Goal: Task Accomplishment & Management: Use online tool/utility

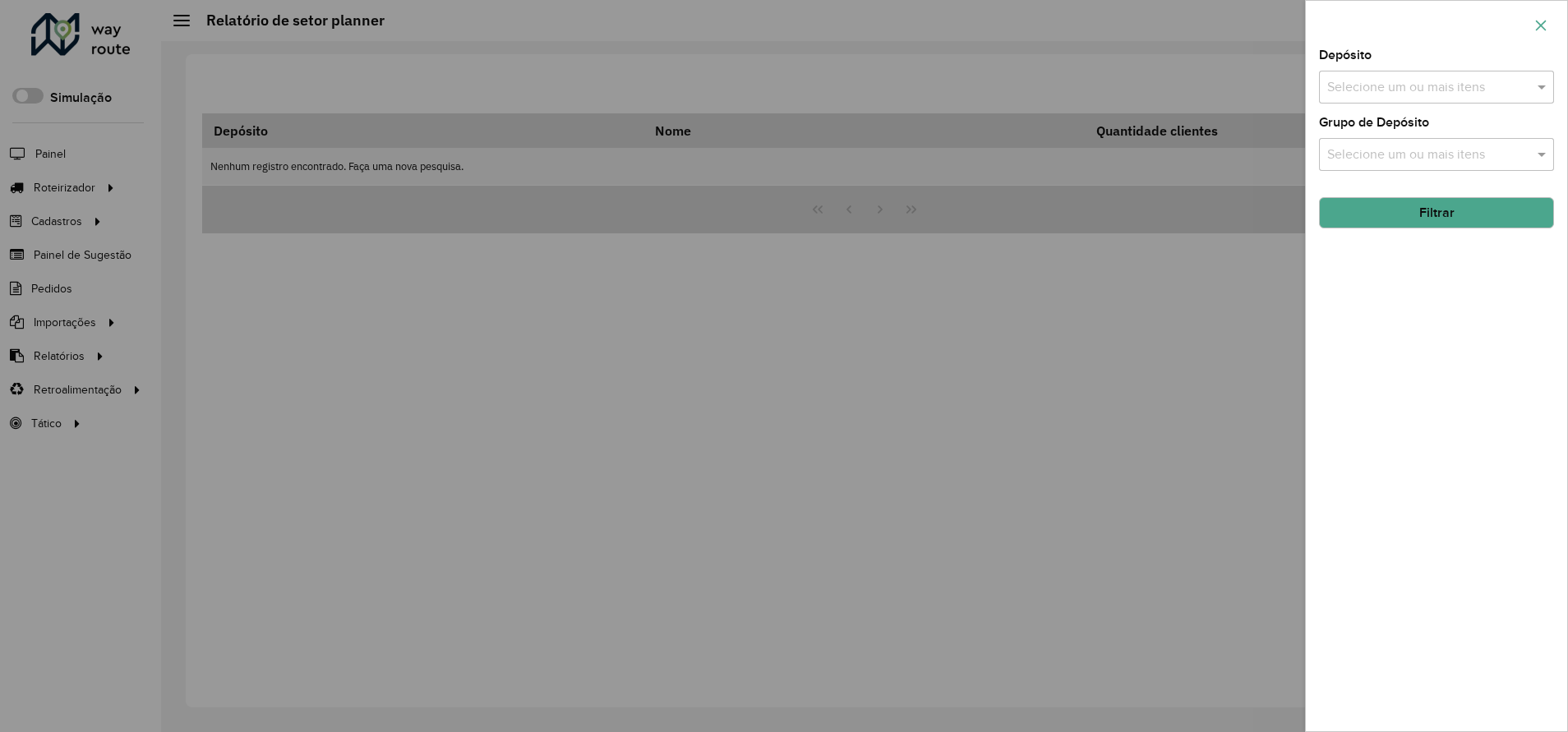
click at [1547, 19] on button "button" at bounding box center [1540, 25] width 26 height 26
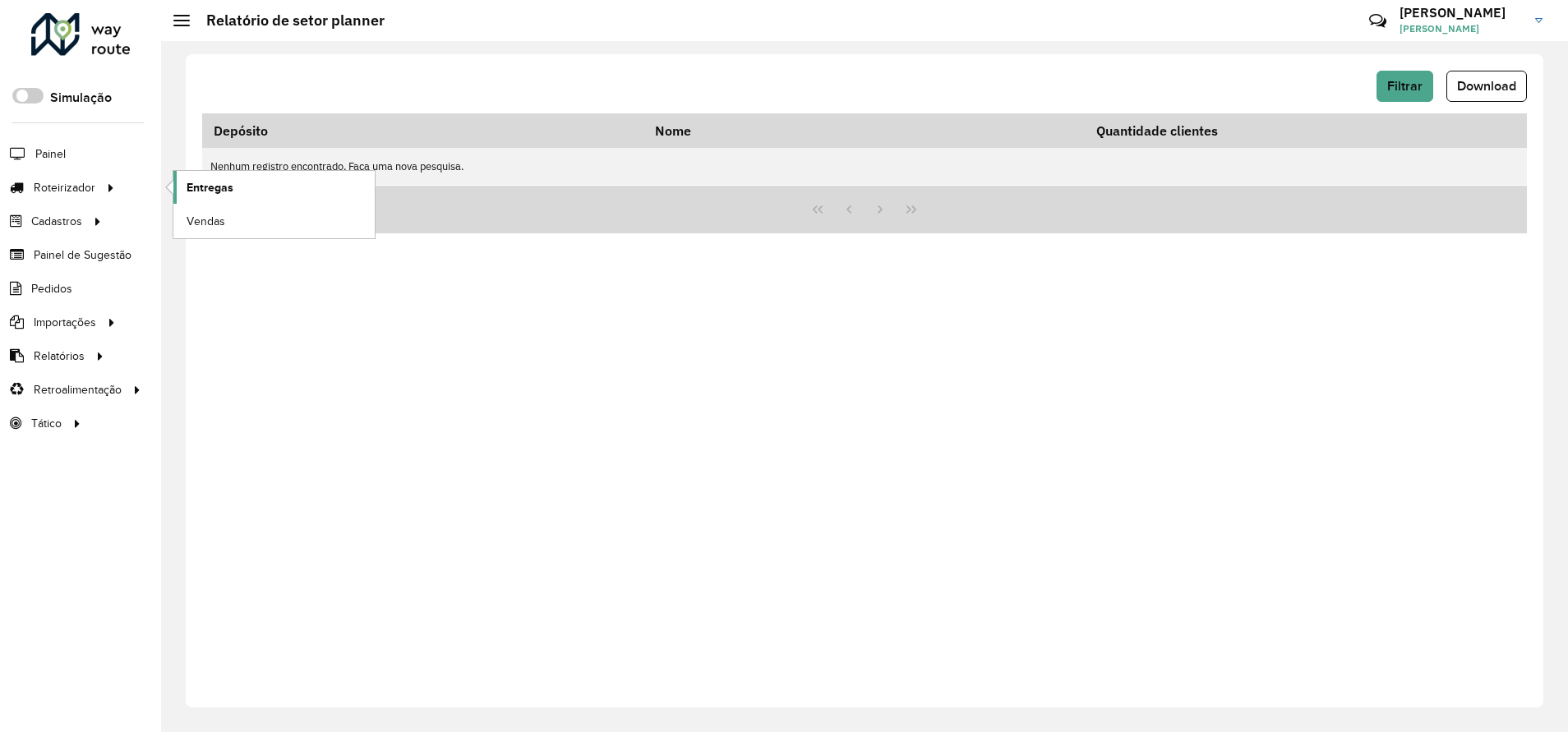
click at [200, 190] on span "Entregas" at bounding box center [209, 188] width 47 height 17
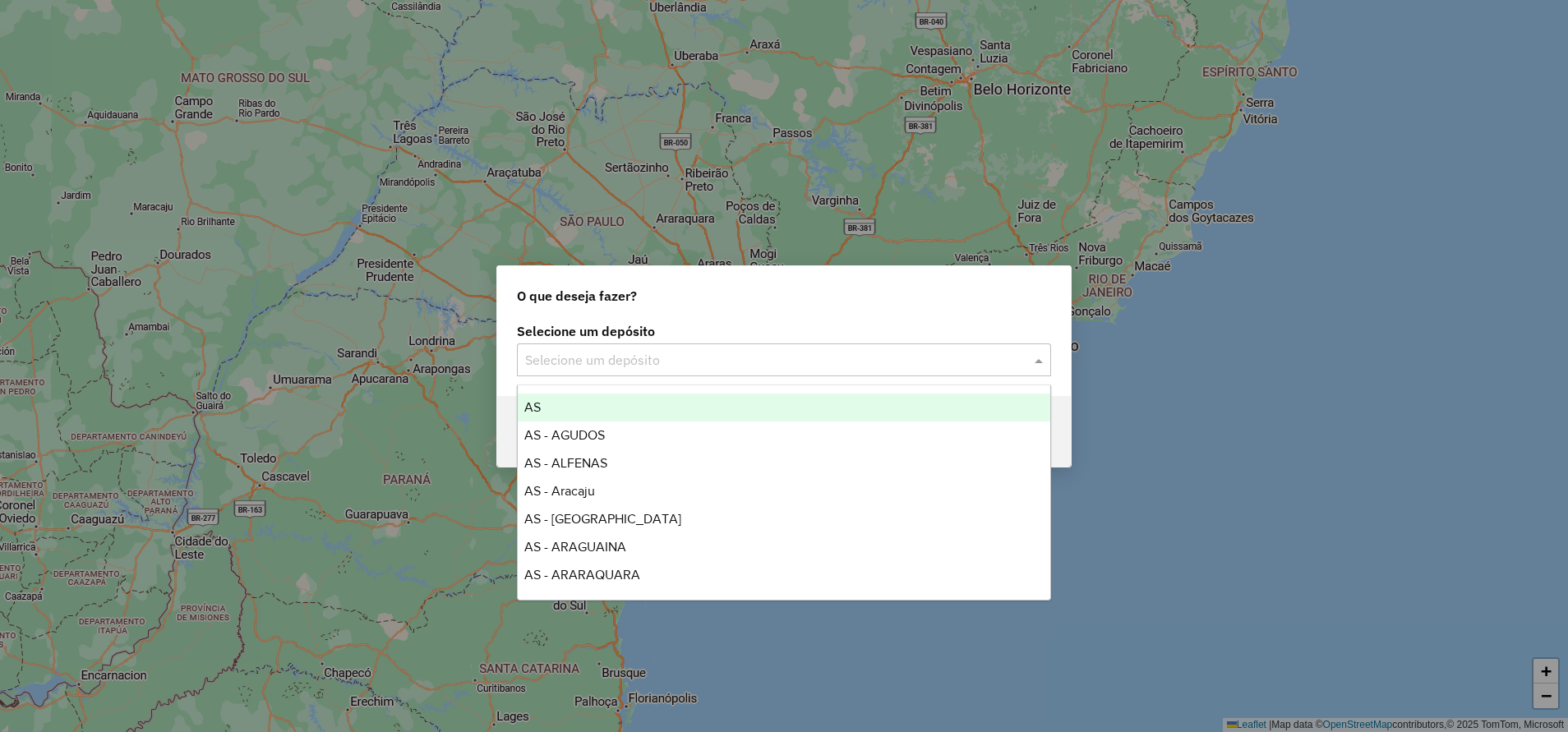
click at [1038, 364] on span at bounding box center [1040, 360] width 20 height 19
click at [917, 291] on div "O que deseja fazer?" at bounding box center [784, 293] width 574 height 52
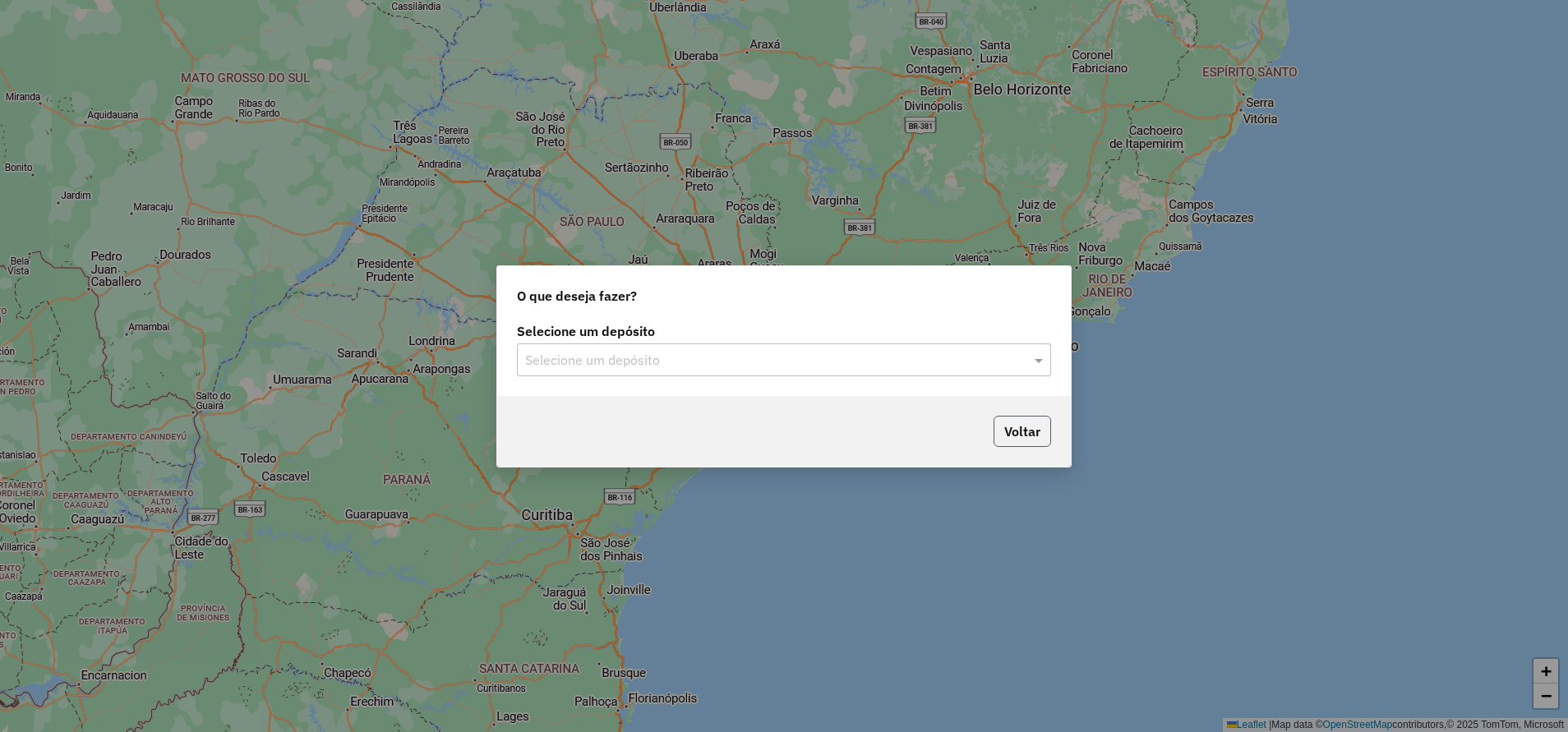
click at [1040, 429] on button "Voltar" at bounding box center [1021, 431] width 57 height 31
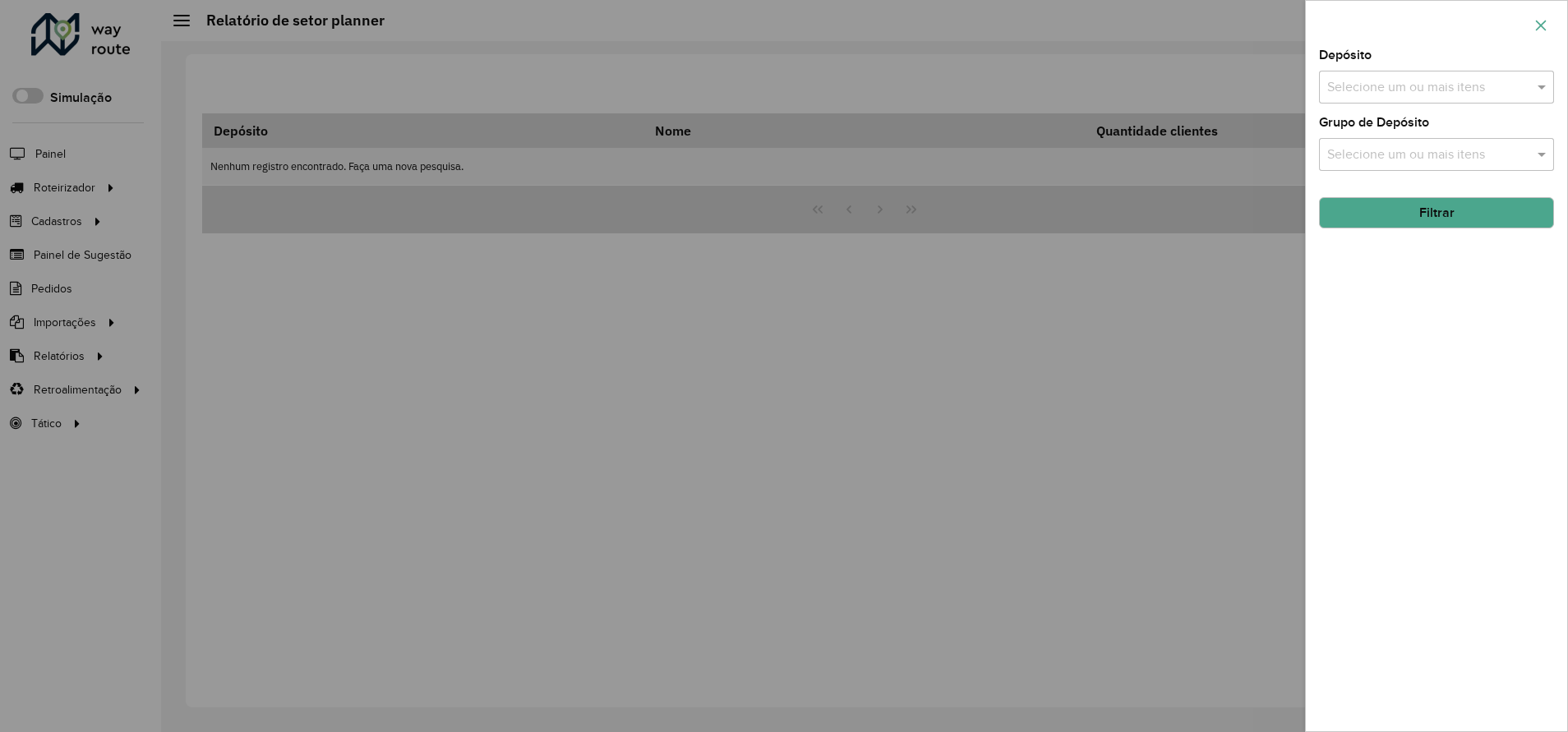
click at [1546, 24] on icon "button" at bounding box center [1541, 26] width 14 height 14
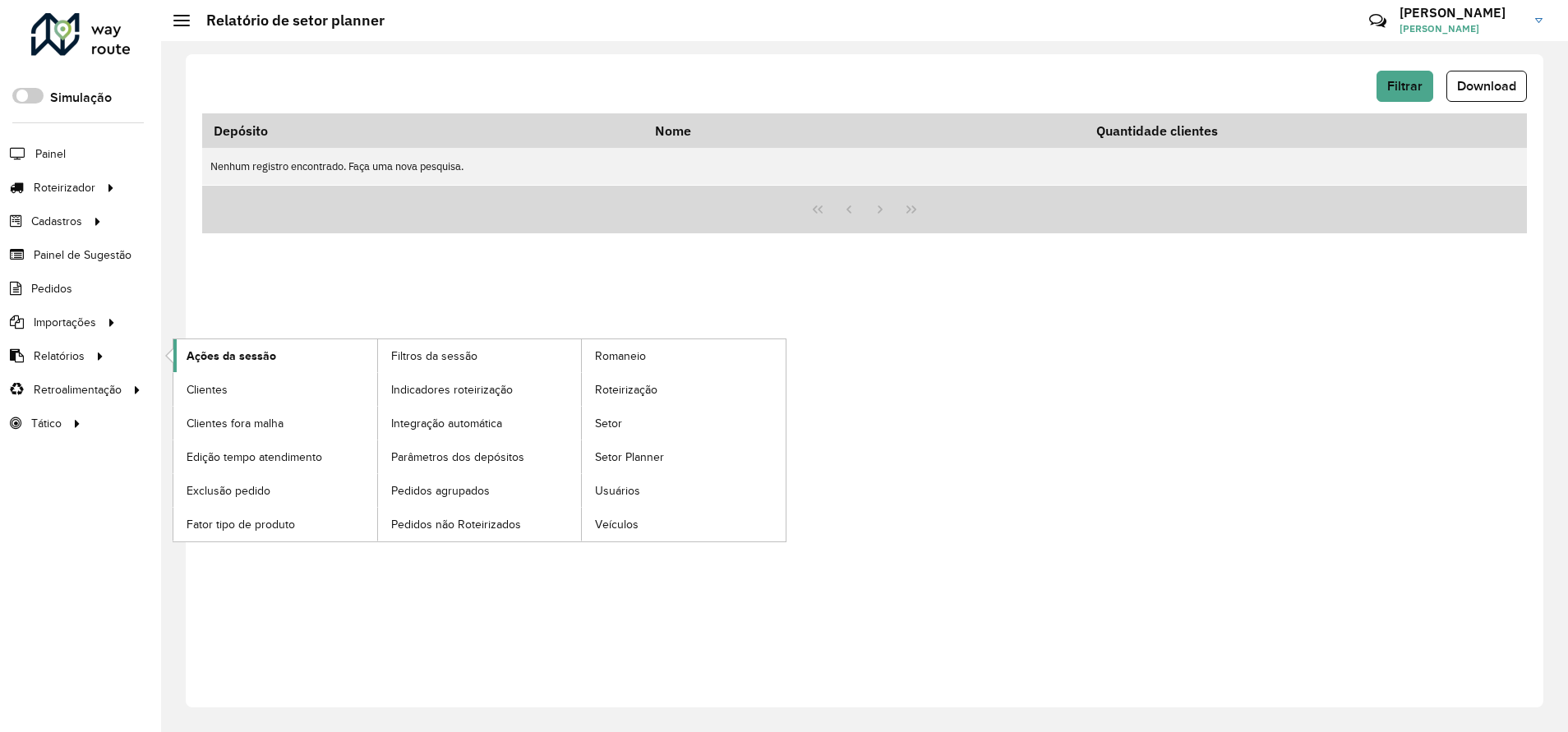
click at [265, 354] on span "Ações da sessão" at bounding box center [231, 357] width 89 height 17
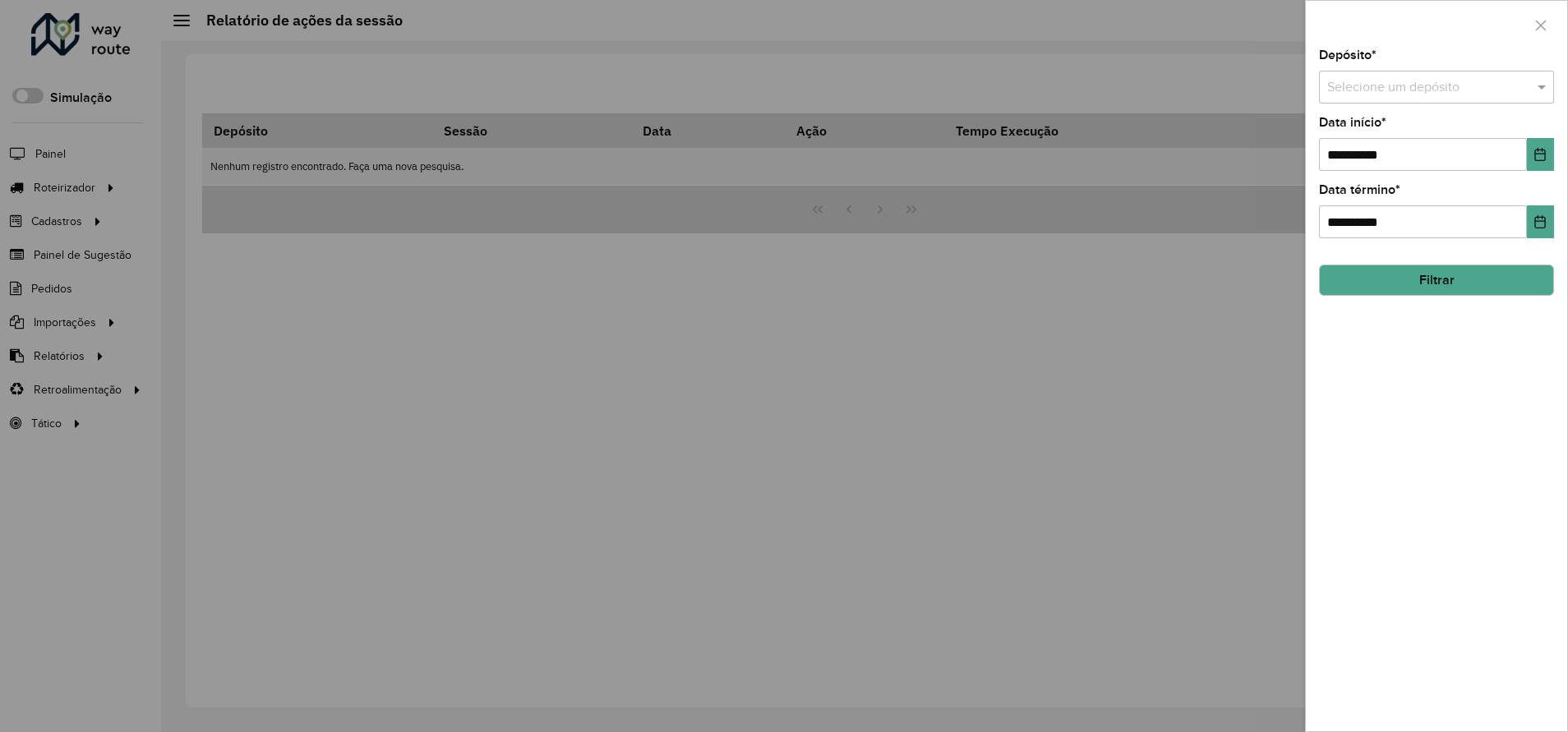
drag, startPoint x: 1547, startPoint y: 26, endPoint x: 1110, endPoint y: 129, distance: 449.0
click at [1543, 28] on icon "button" at bounding box center [1541, 26] width 14 height 14
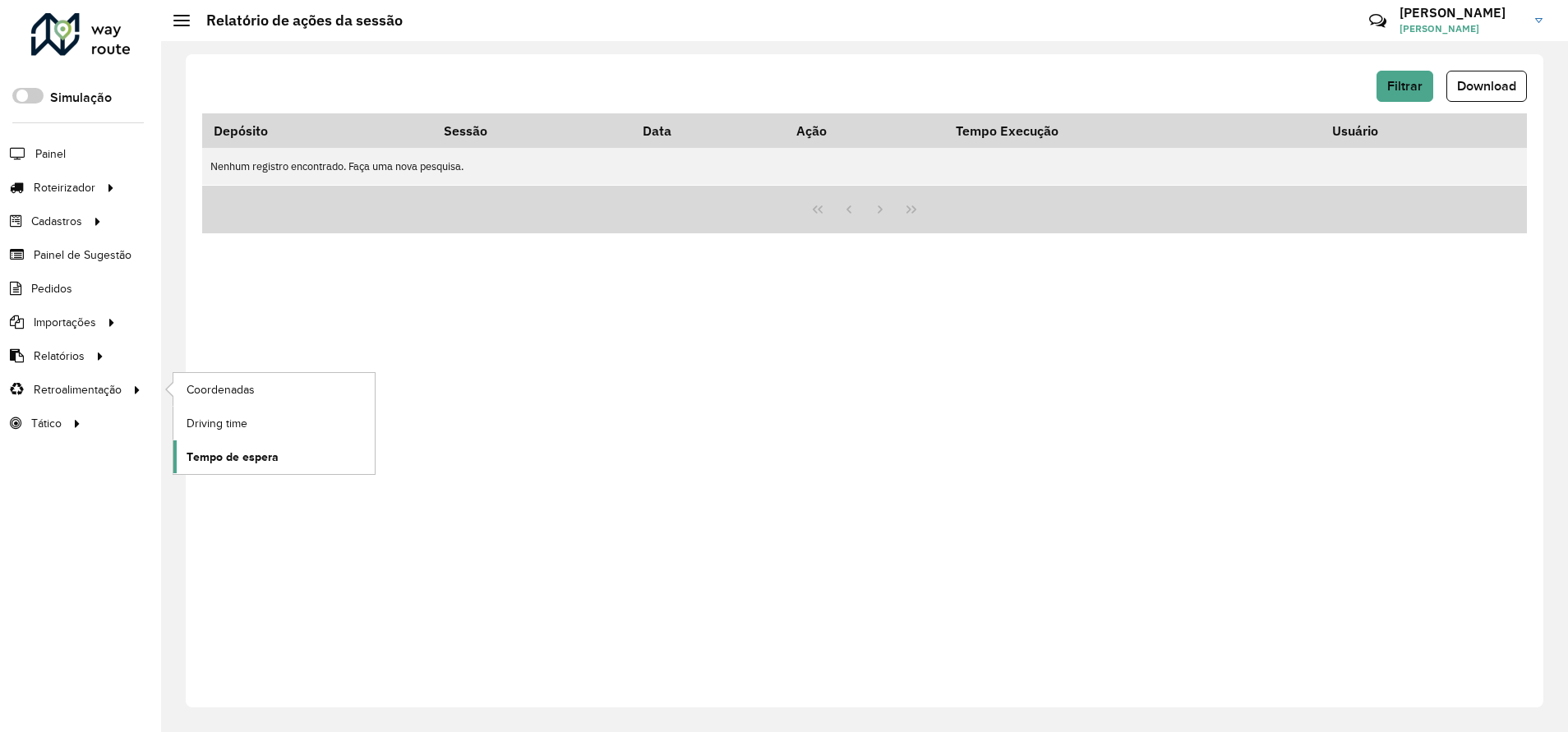
click at [260, 465] on span "Tempo de espera" at bounding box center [232, 458] width 92 height 17
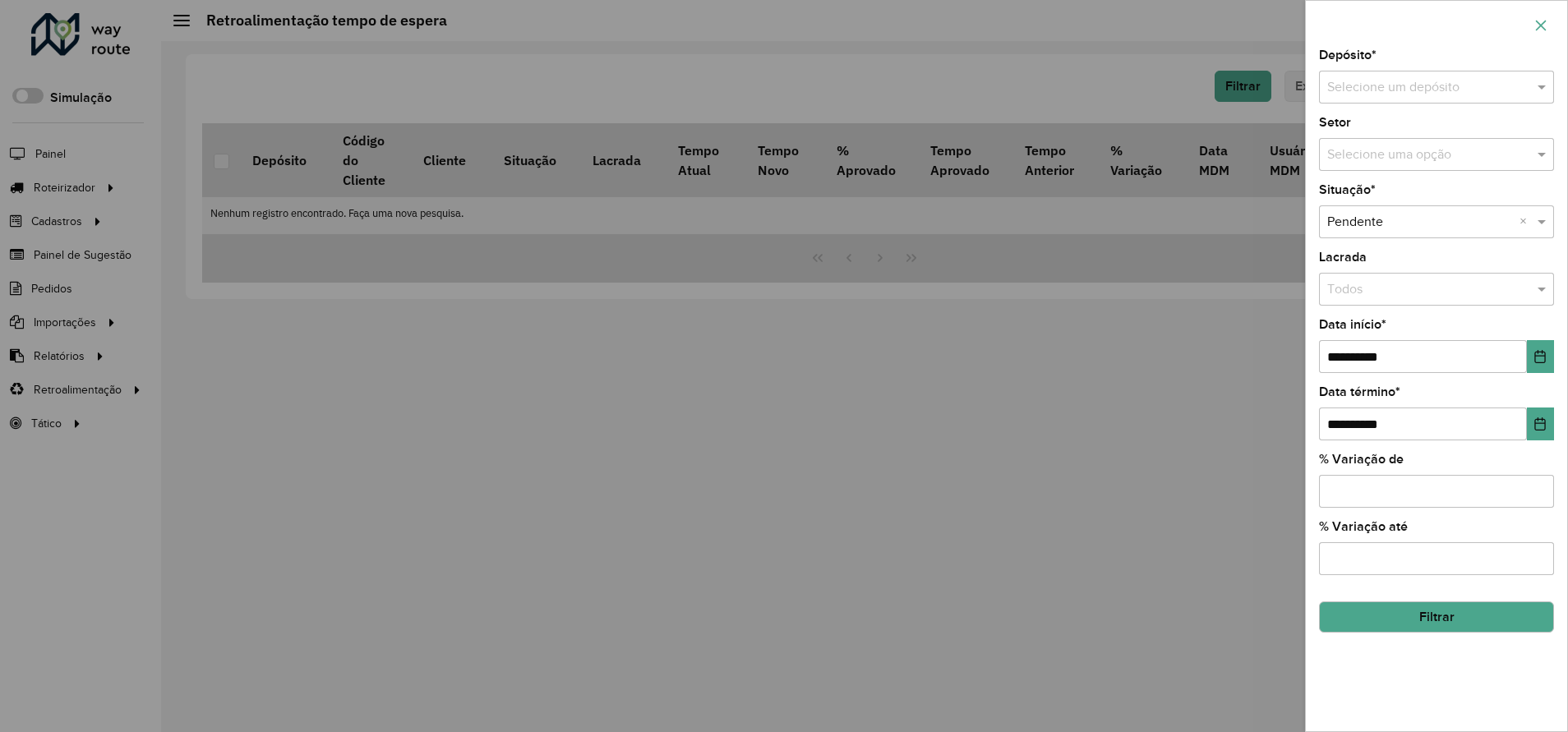
click at [1549, 15] on button "button" at bounding box center [1540, 25] width 26 height 26
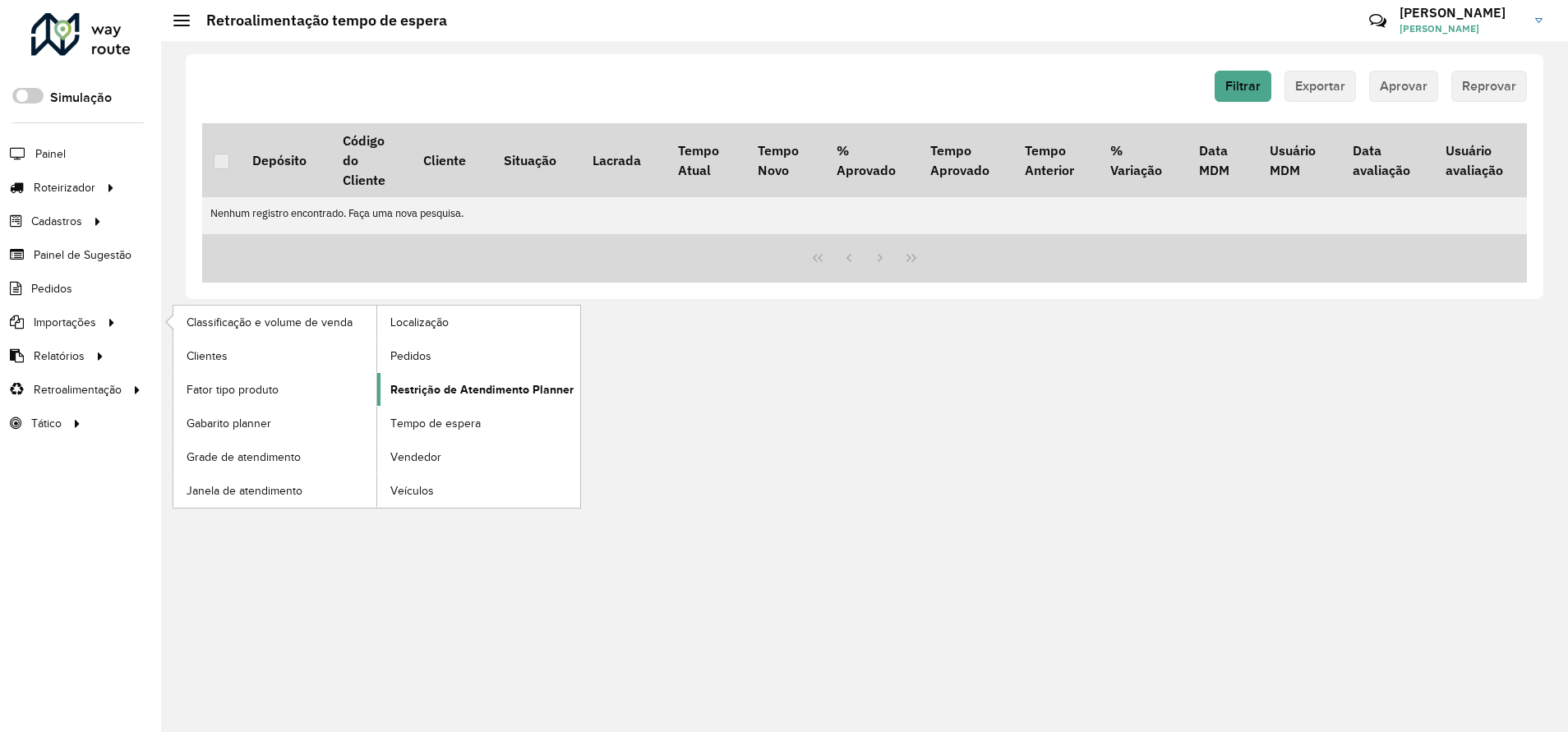
click at [502, 388] on span "Restrição de Atendimento Planner" at bounding box center [482, 390] width 183 height 17
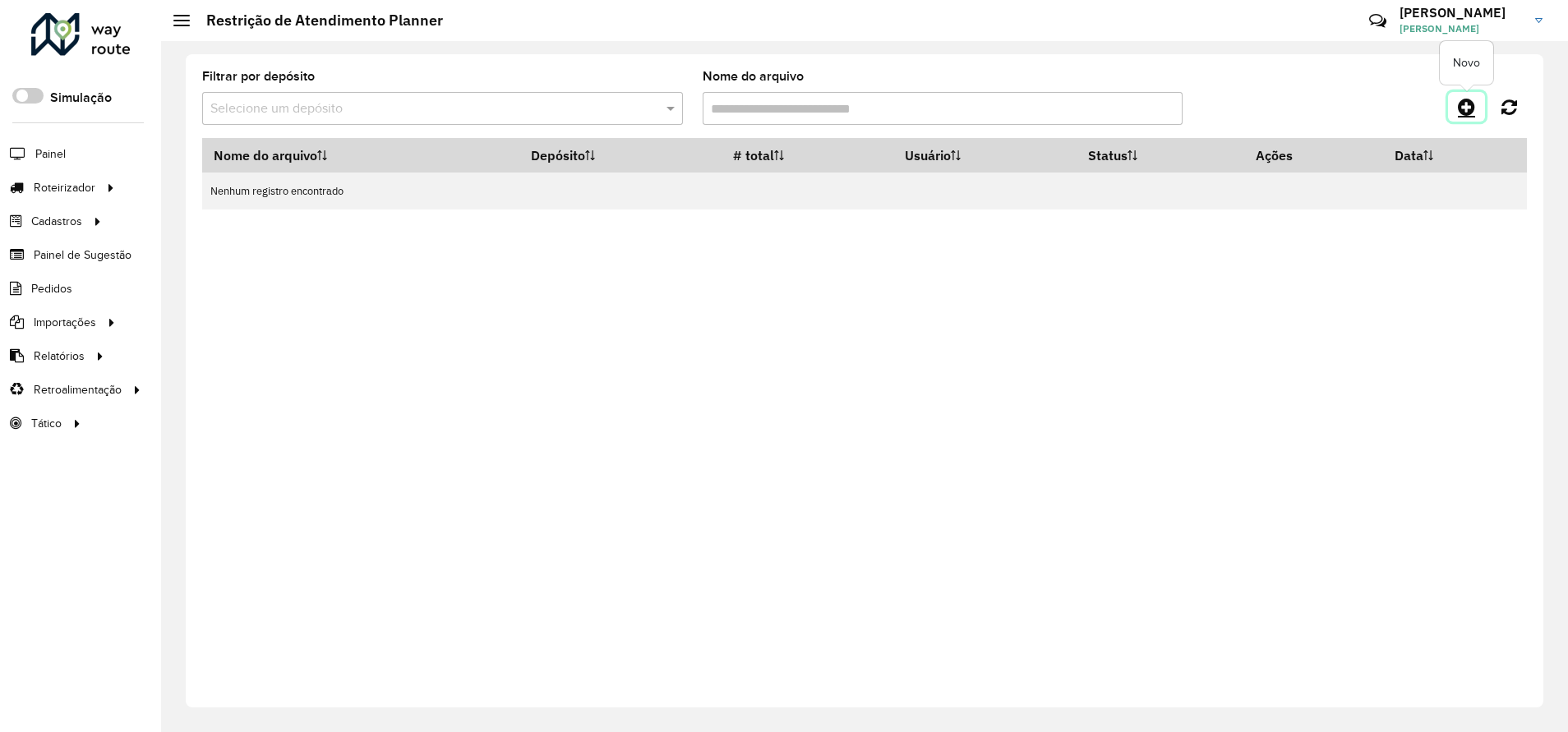
click at [1471, 107] on icon at bounding box center [1466, 107] width 17 height 19
